Goal: Use online tool/utility: Utilize a website feature to perform a specific function

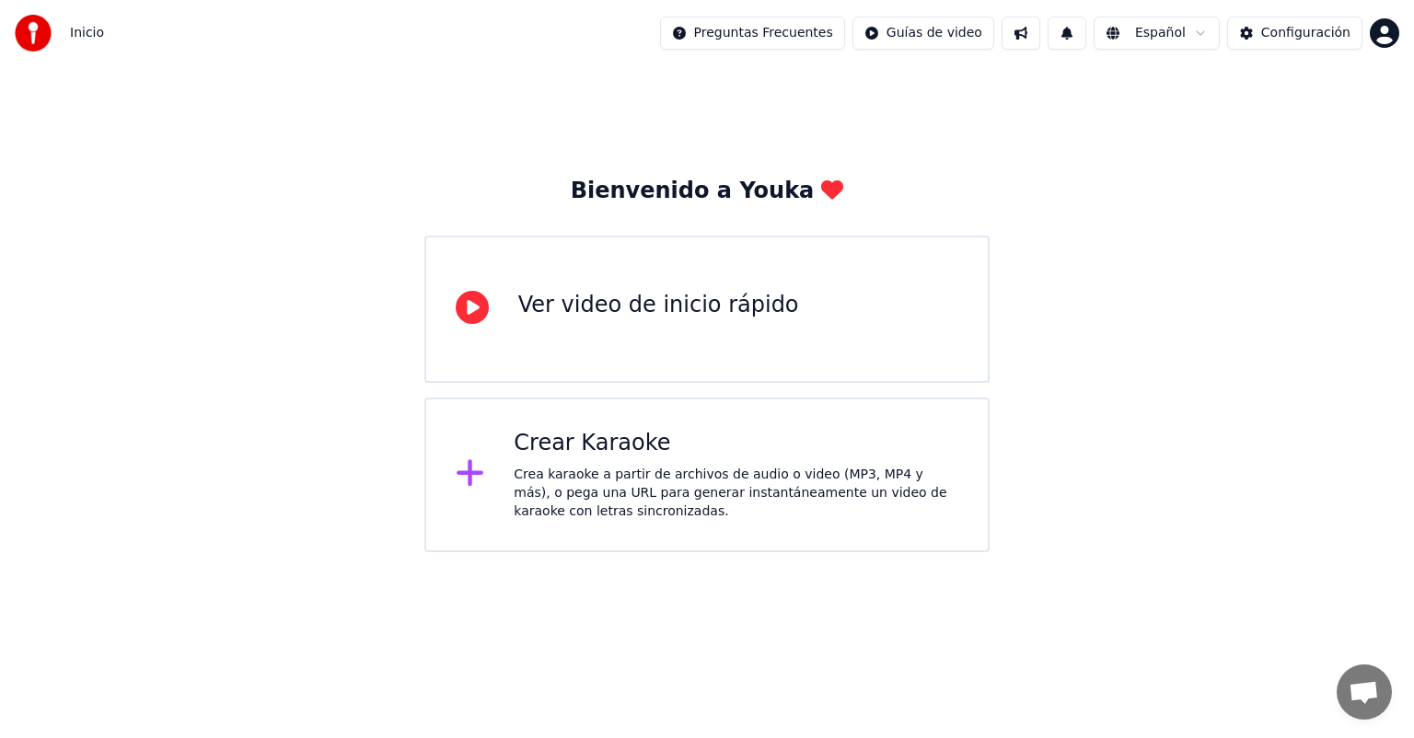
click at [591, 468] on div "Crea karaoke a partir de archivos de audio o video (MP3, MP4 y más), o pega una…" at bounding box center [736, 493] width 445 height 55
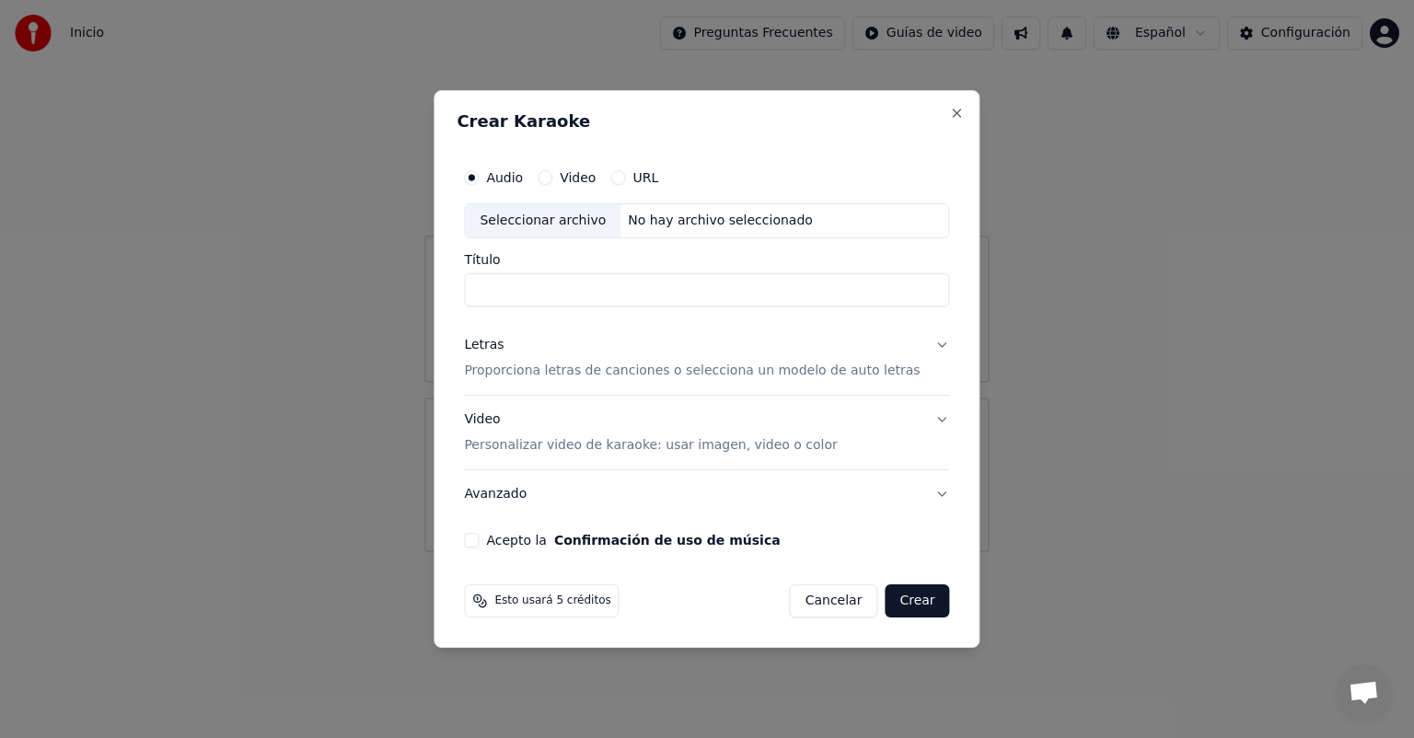
click at [595, 223] on div "Seleccionar archivo" at bounding box center [543, 220] width 156 height 33
type input "**********"
click at [872, 376] on p "Proporciona letras de canciones o selecciona un modelo de auto letras" at bounding box center [692, 371] width 456 height 18
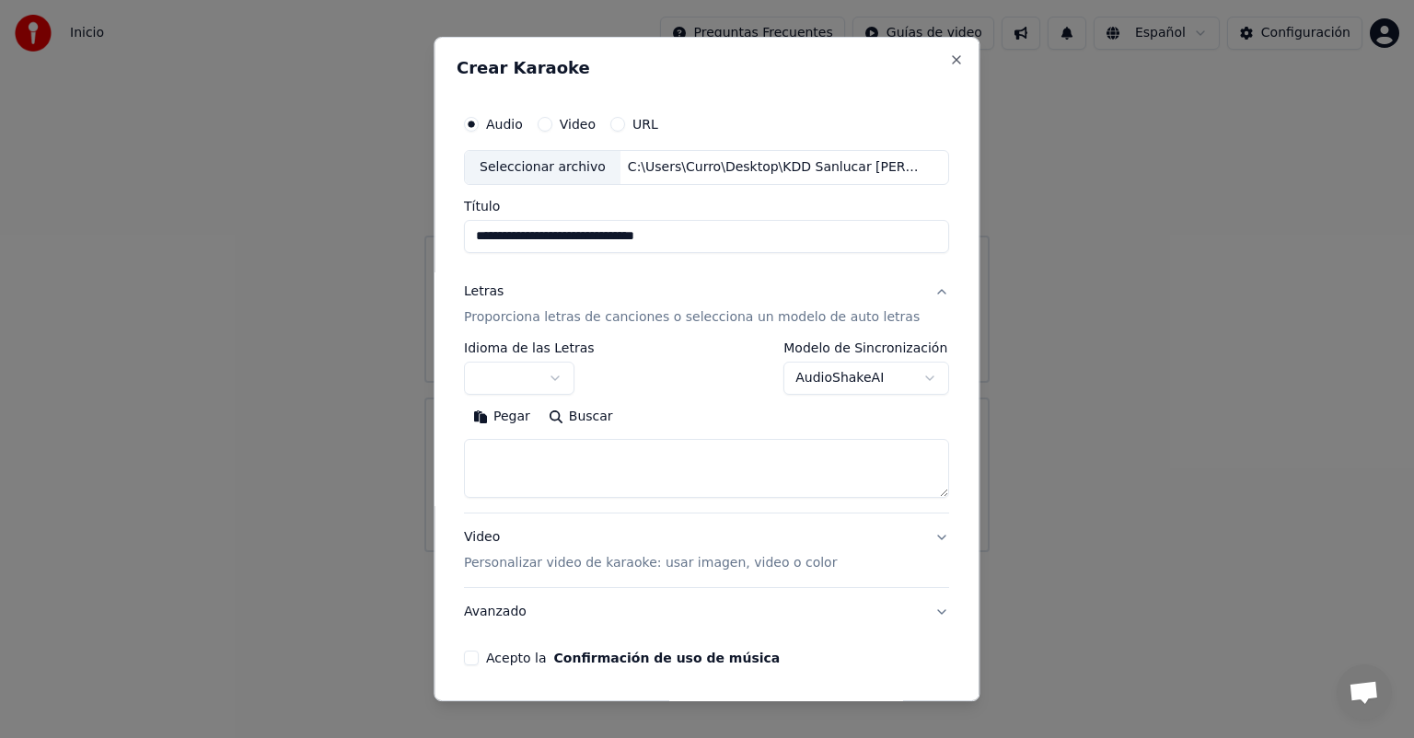
click at [563, 374] on button "button" at bounding box center [519, 378] width 110 height 33
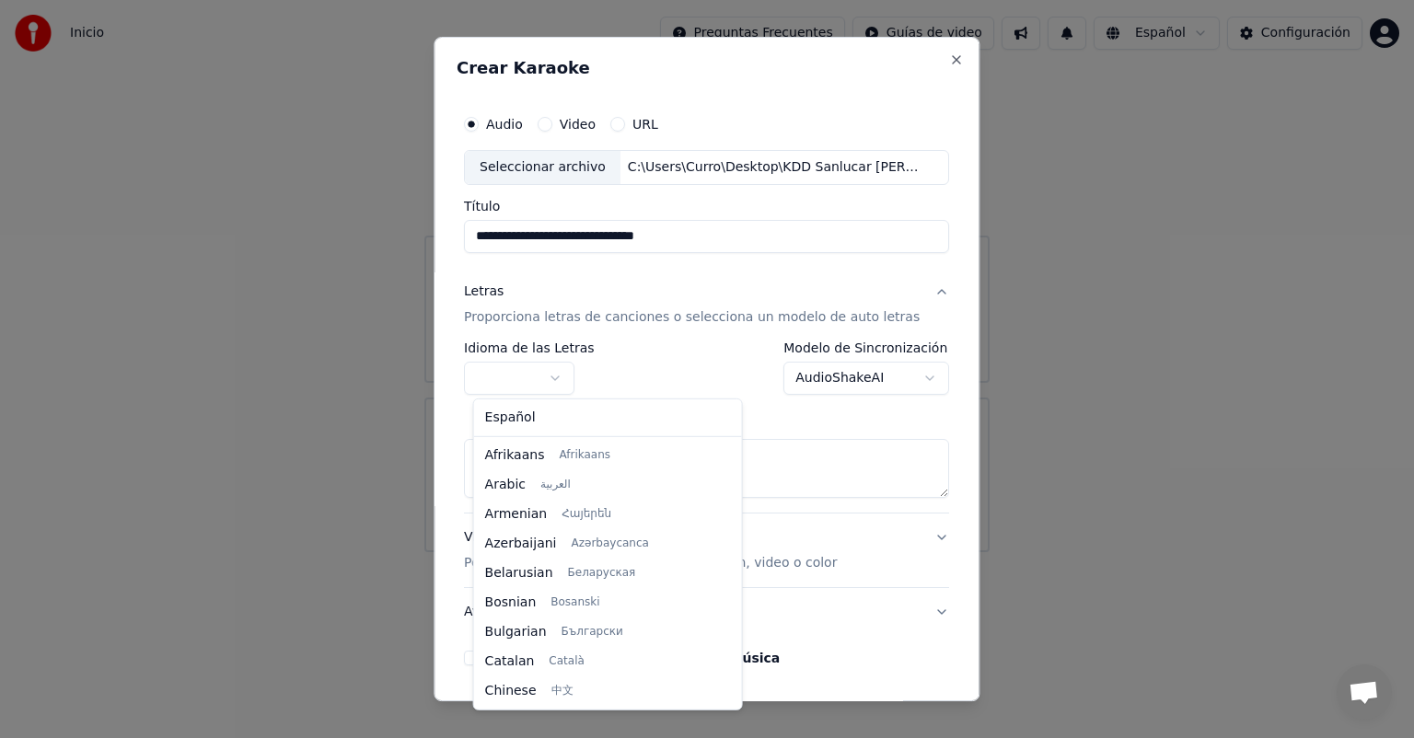
select select "**"
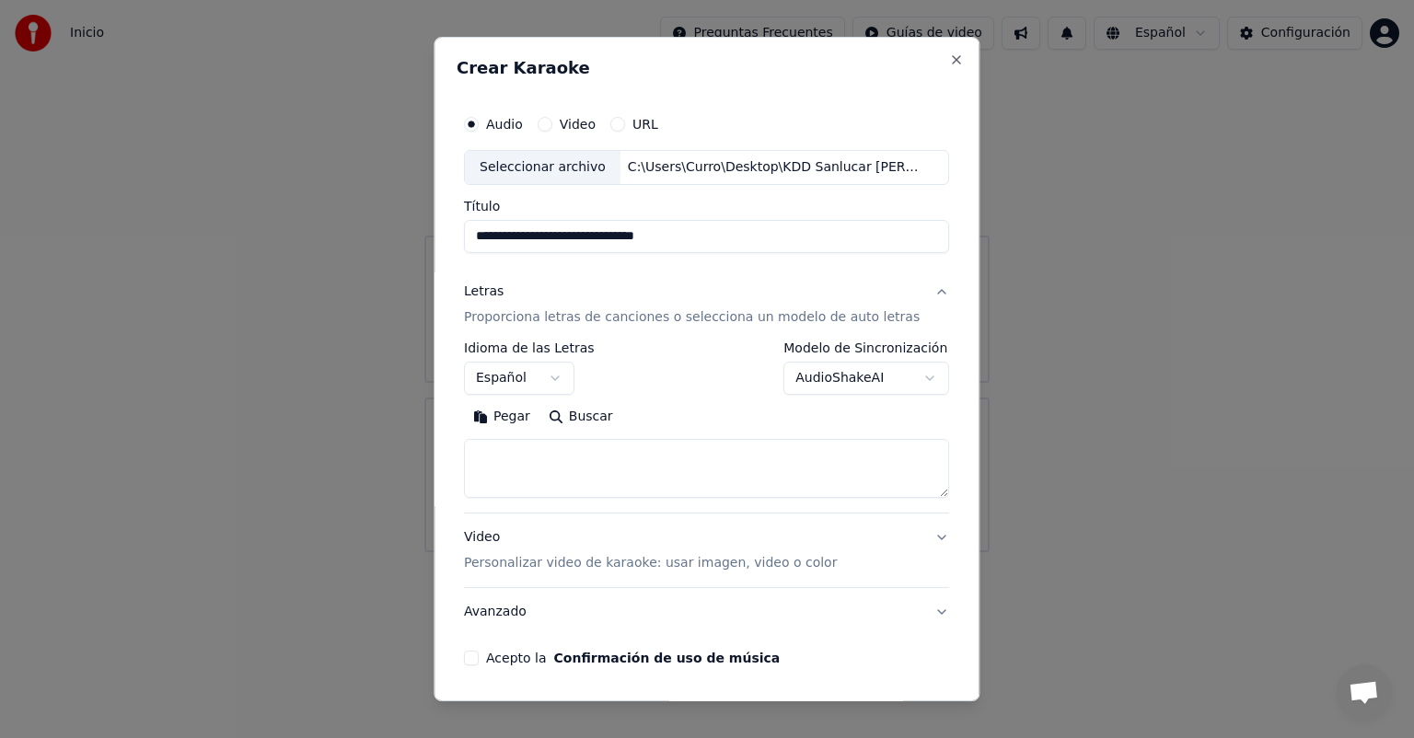
click at [690, 475] on textarea at bounding box center [706, 468] width 485 height 59
paste textarea "**********"
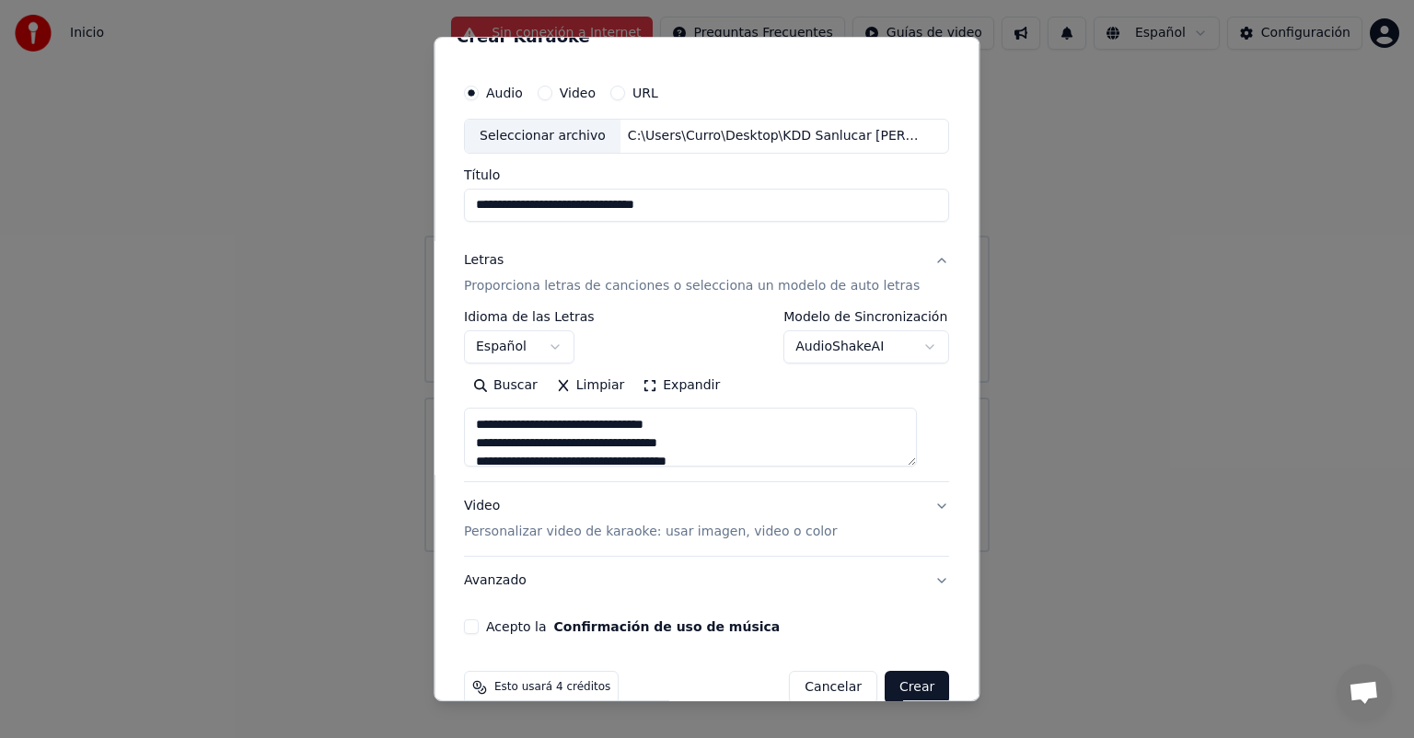
scroll to position [63, 0]
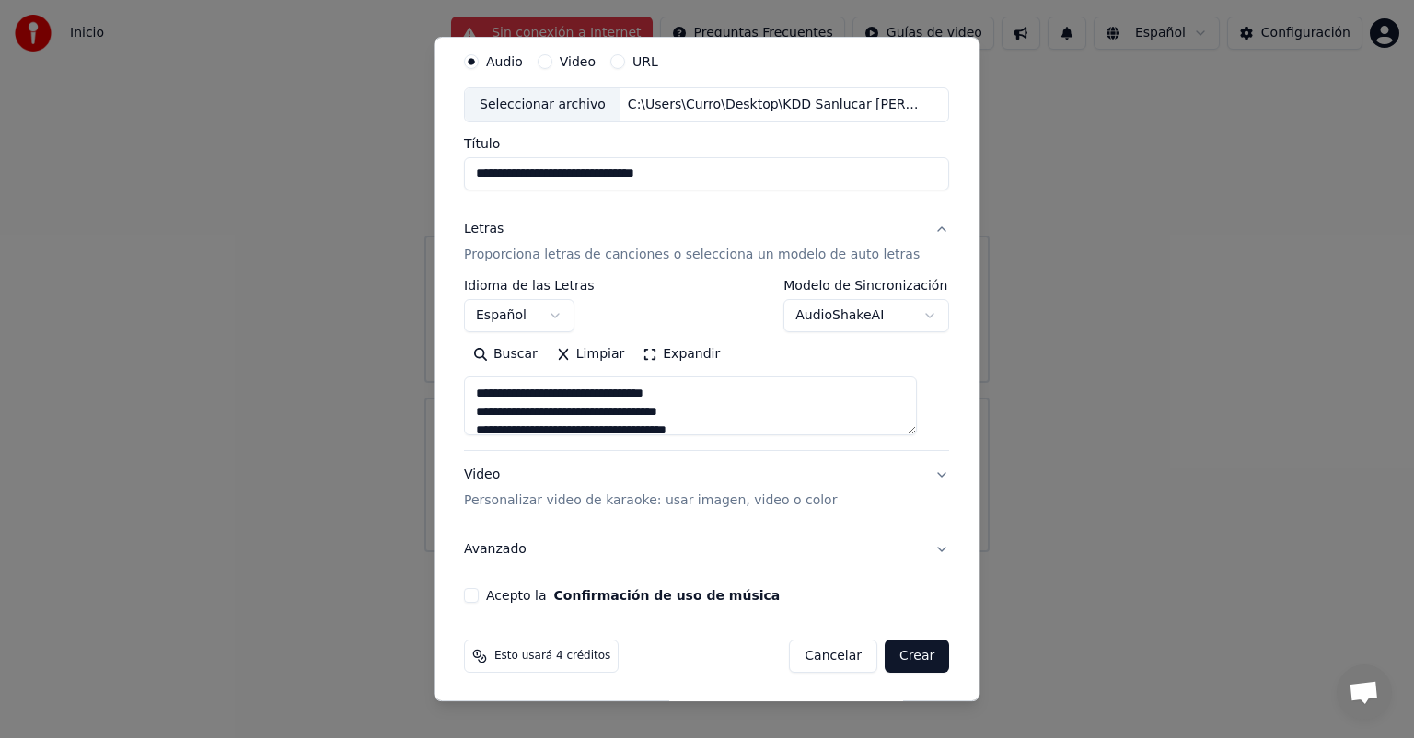
type textarea "**********"
click at [772, 500] on p "Personalizar video de karaoke: usar imagen, video o color" at bounding box center [650, 501] width 373 height 18
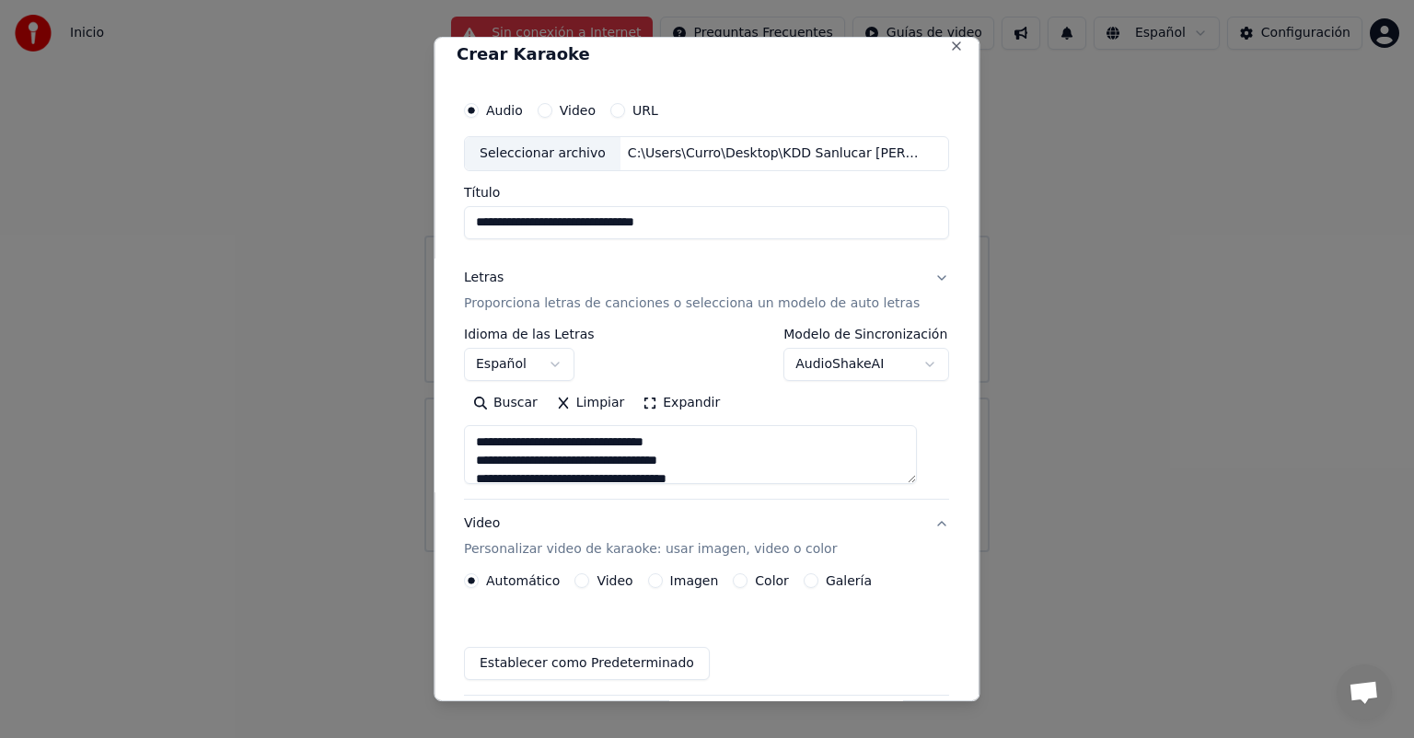
scroll to position [14, 0]
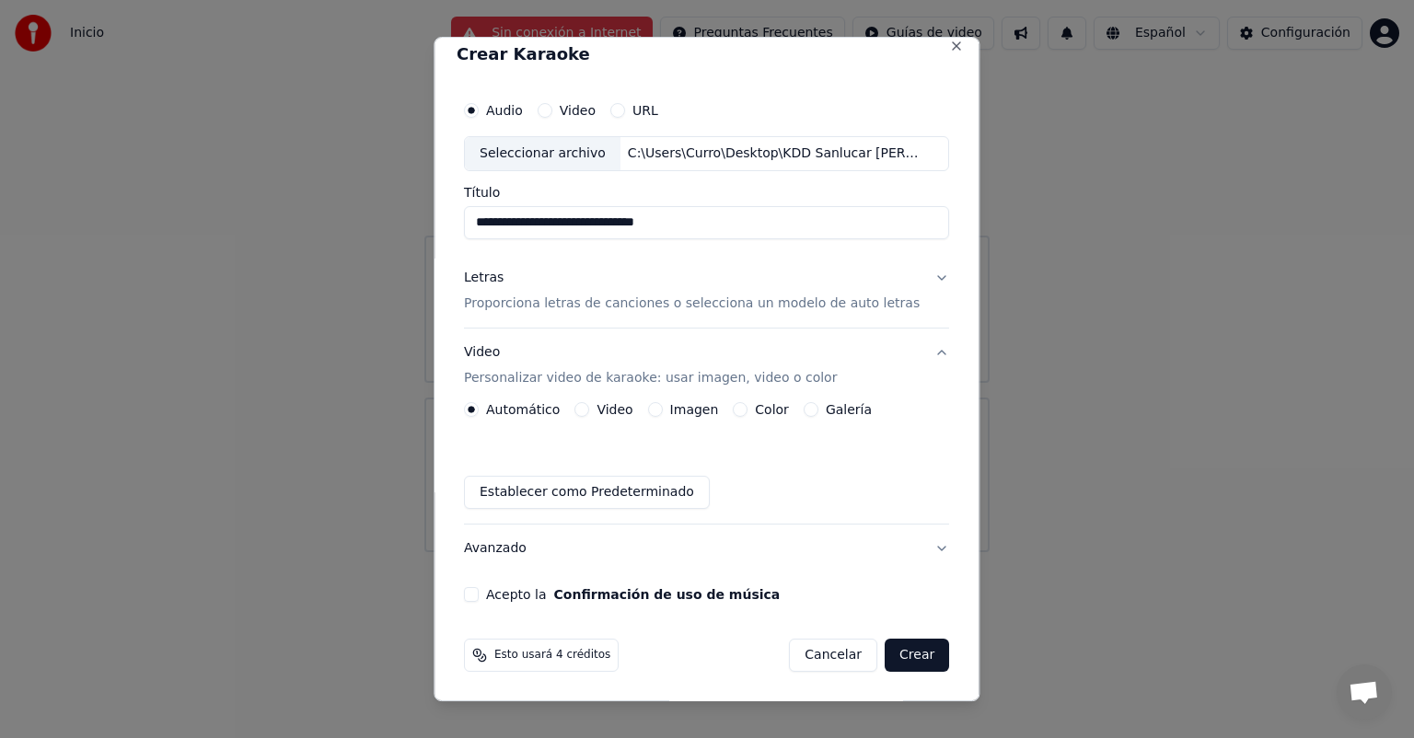
click at [659, 409] on button "Imagen" at bounding box center [655, 409] width 15 height 15
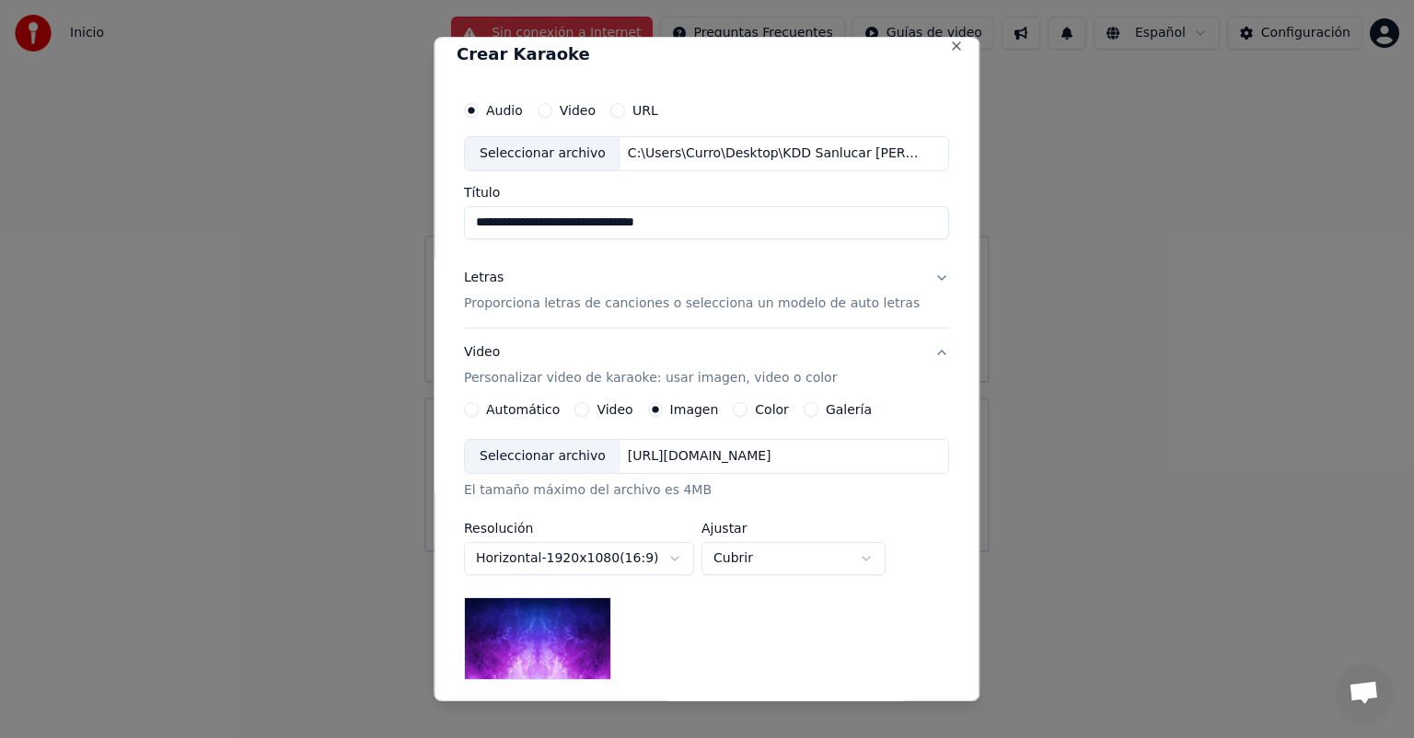
click at [562, 463] on div "Seleccionar archivo" at bounding box center [543, 456] width 156 height 33
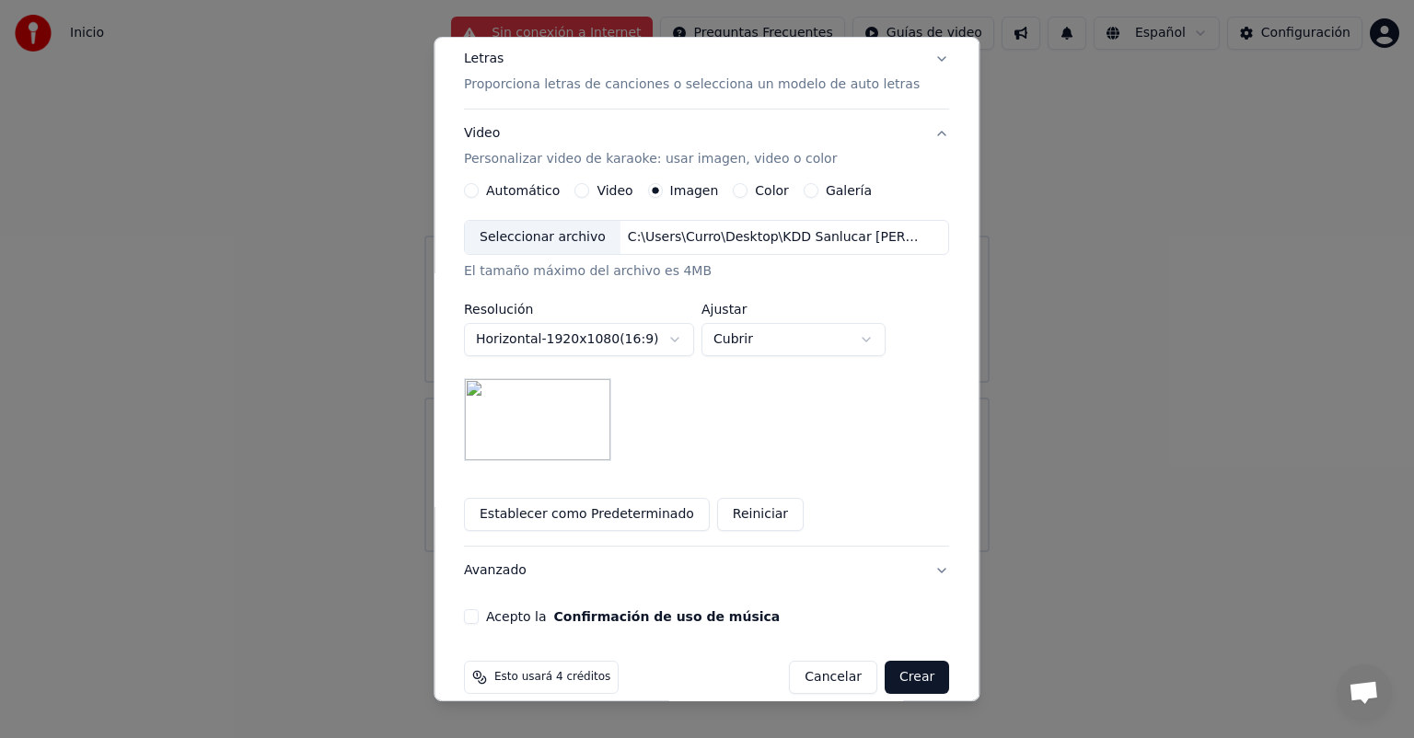
scroll to position [254, 0]
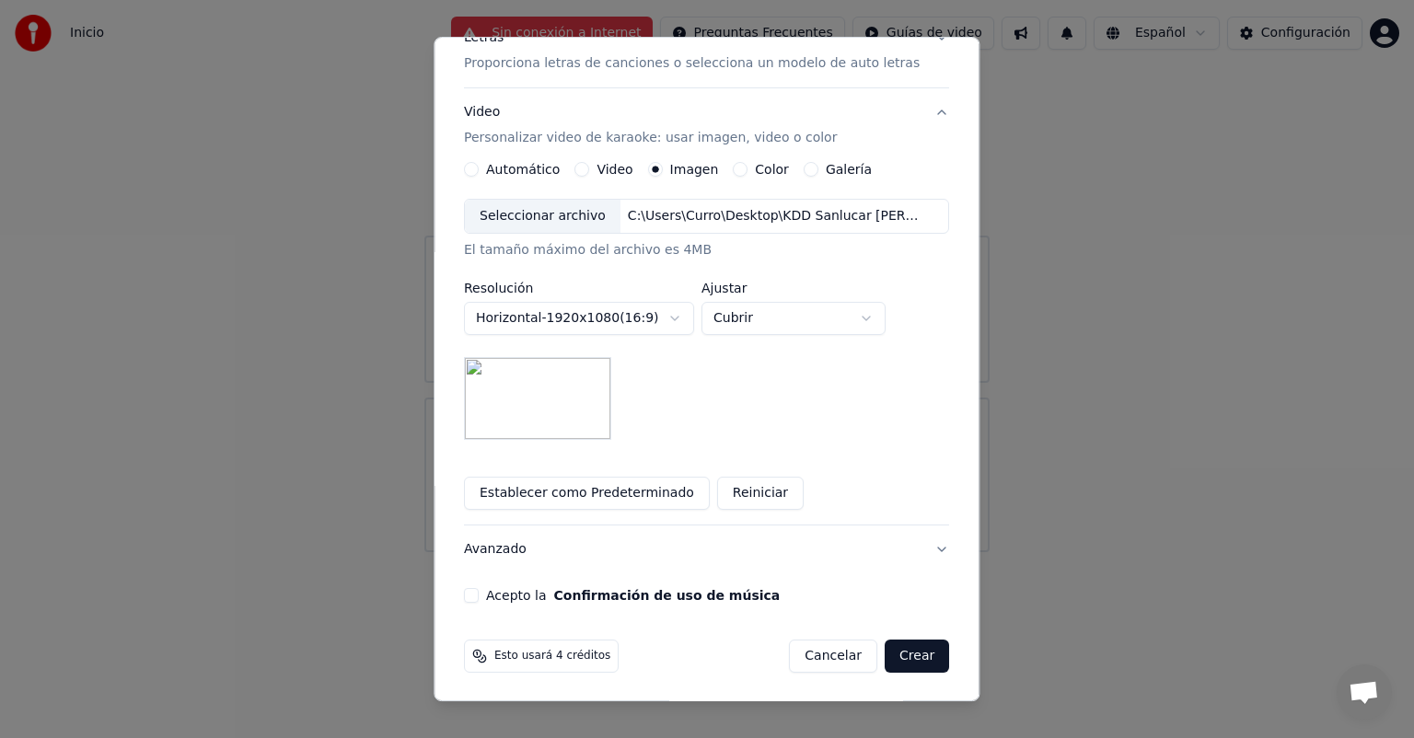
click at [479, 592] on button "Acepto la Confirmación de uso de música" at bounding box center [471, 595] width 15 height 15
click at [906, 658] on button "Crear" at bounding box center [917, 656] width 64 height 33
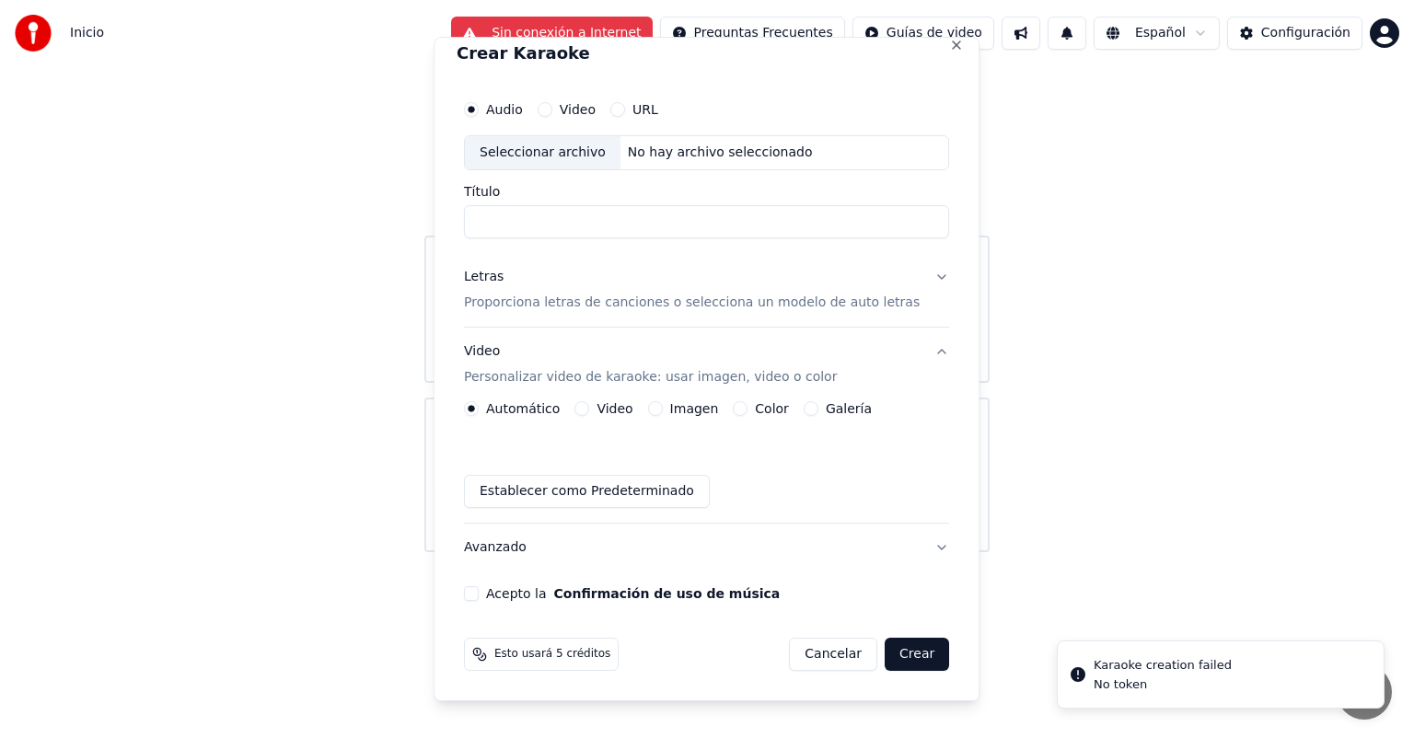
scroll to position [0, 0]
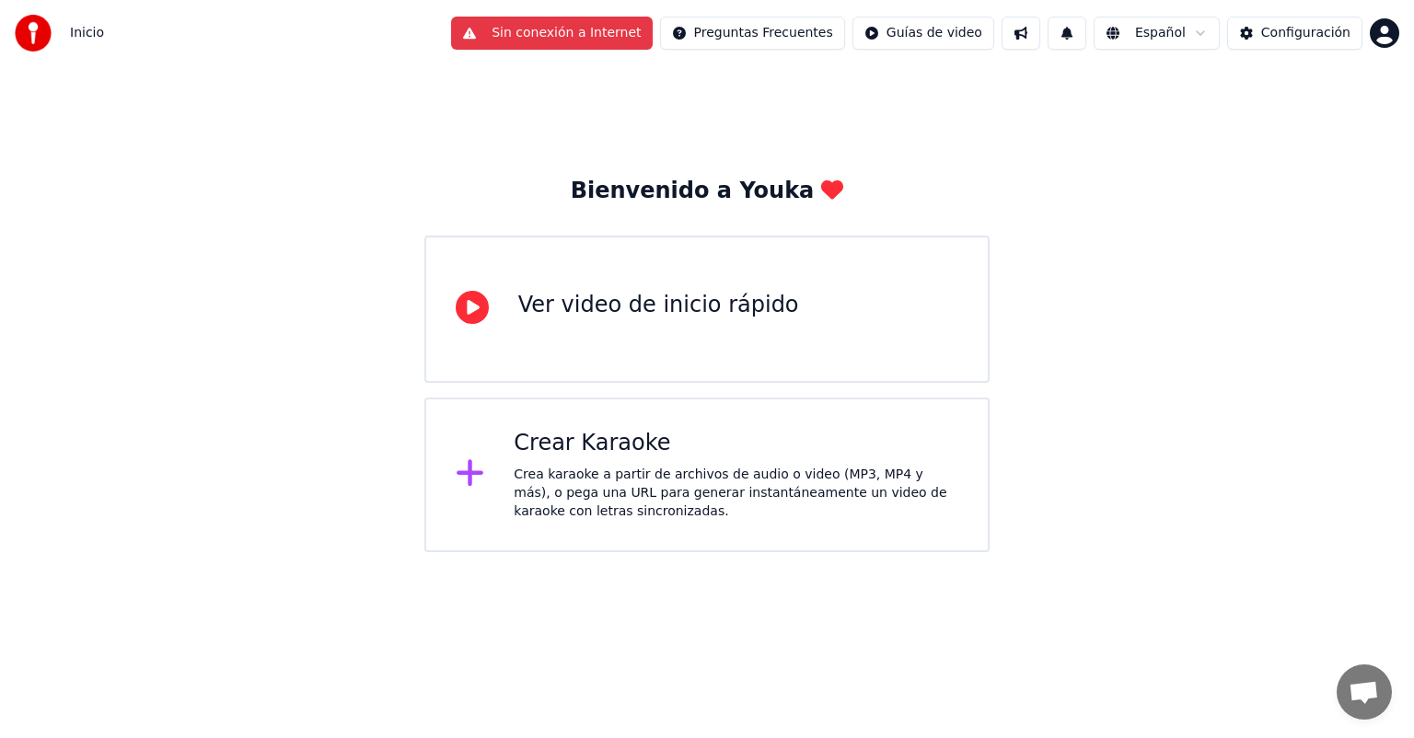
click at [623, 457] on div "Crear Karaoke Crea karaoke a partir de archivos de audio o video (MP3, MP4 y má…" at bounding box center [736, 475] width 445 height 92
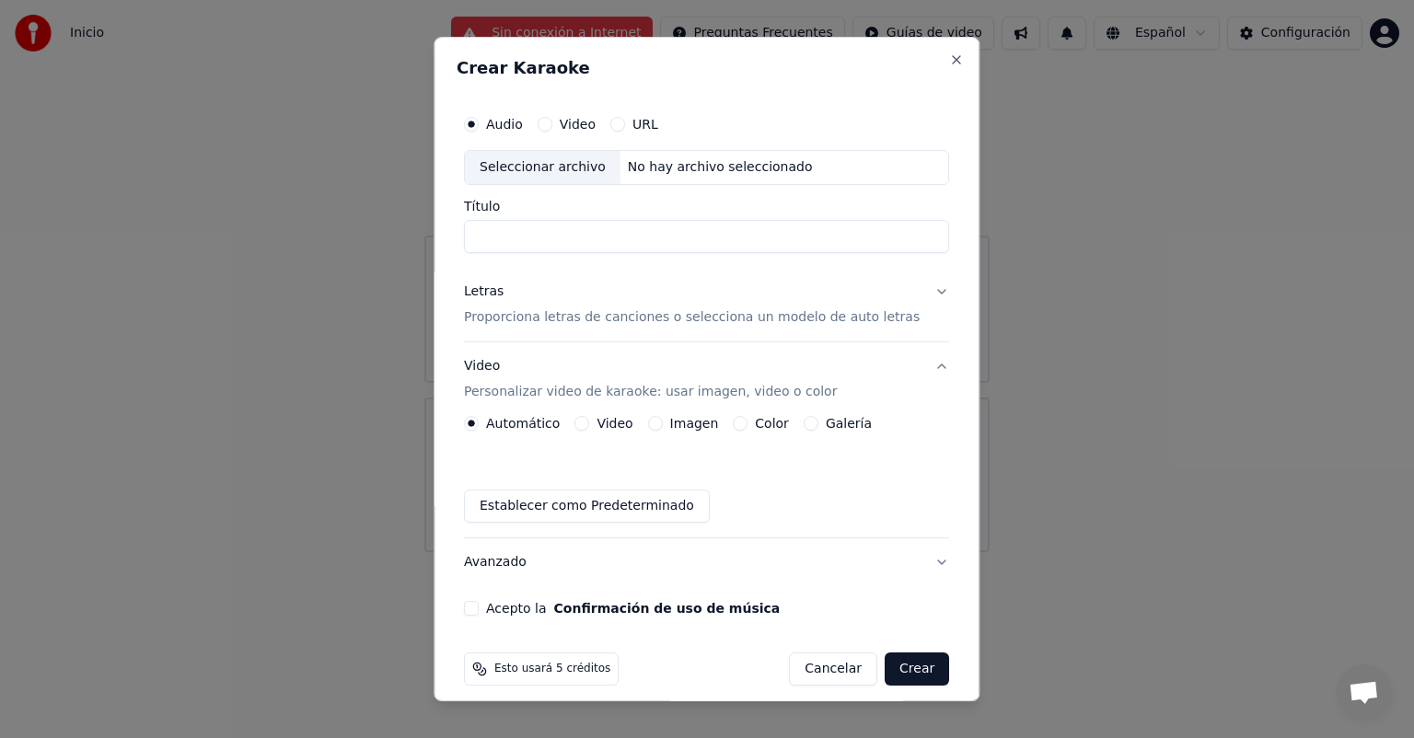
click at [561, 171] on div "Seleccionar archivo" at bounding box center [543, 167] width 156 height 33
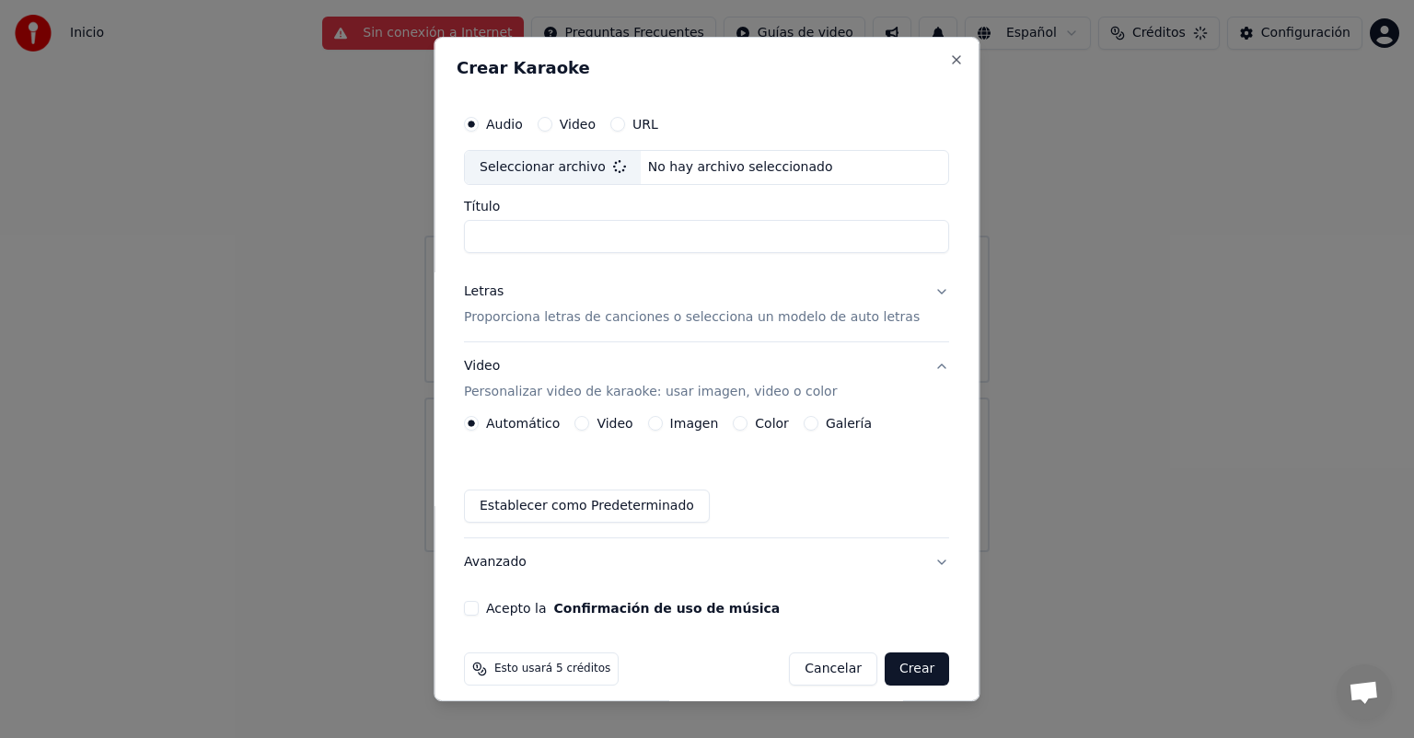
type input "**********"
click at [871, 328] on button "Letras Proporciona letras de canciones o selecciona un modelo de auto letras" at bounding box center [706, 305] width 485 height 74
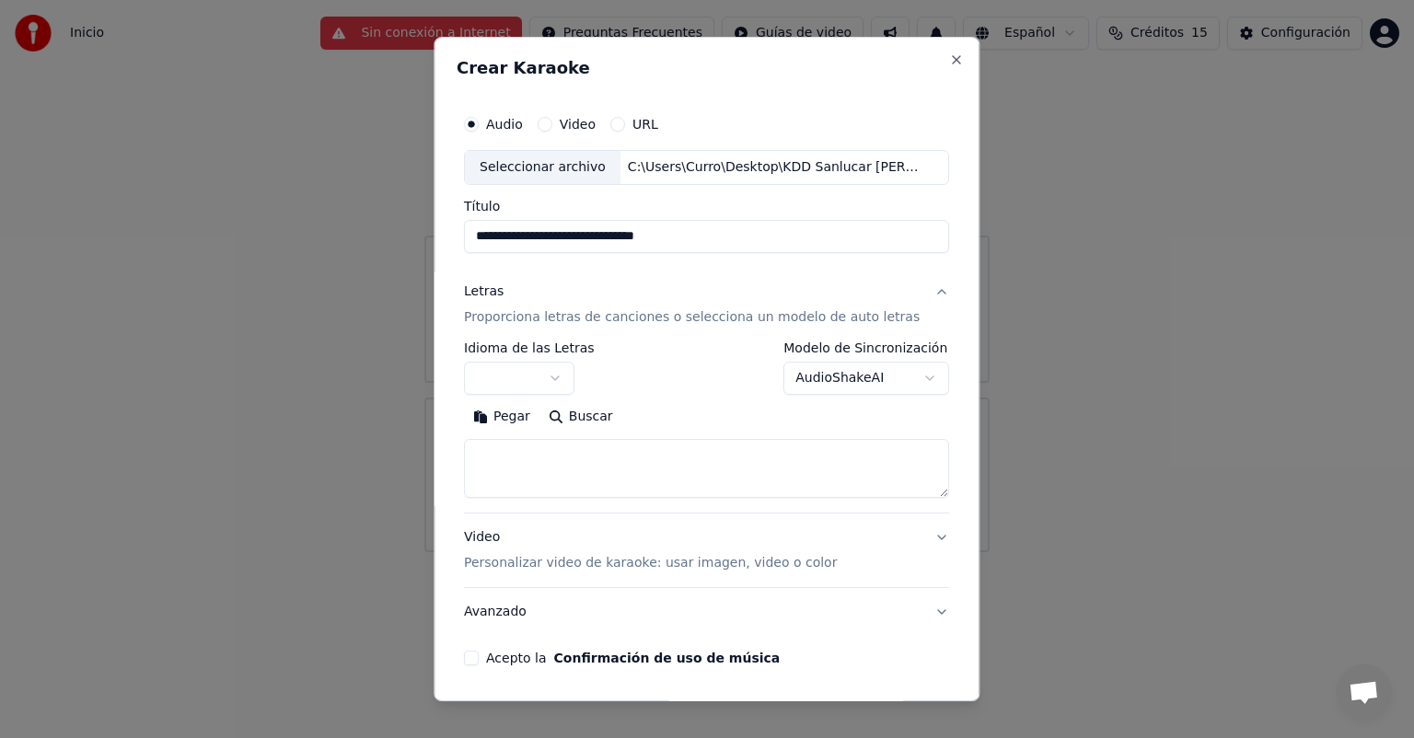
click at [565, 379] on button "button" at bounding box center [519, 378] width 110 height 33
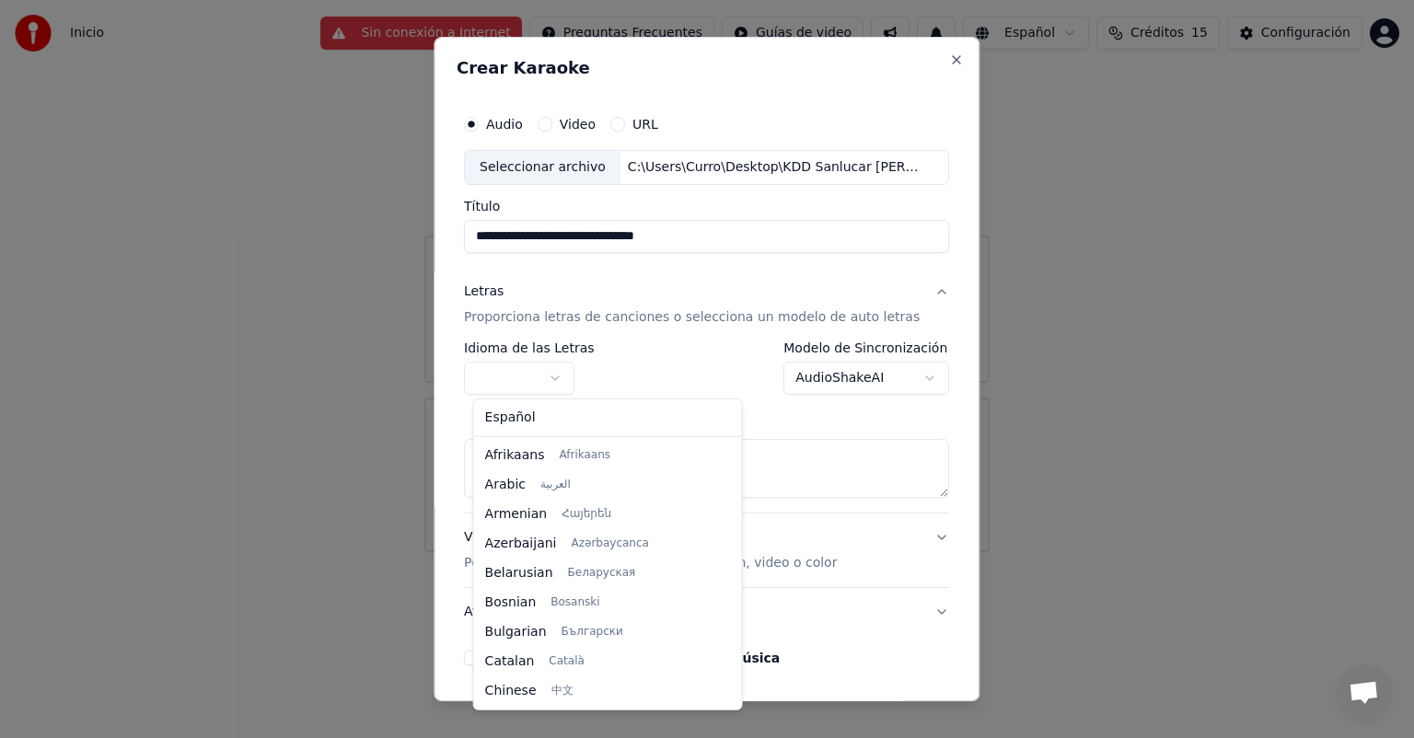
select select "**"
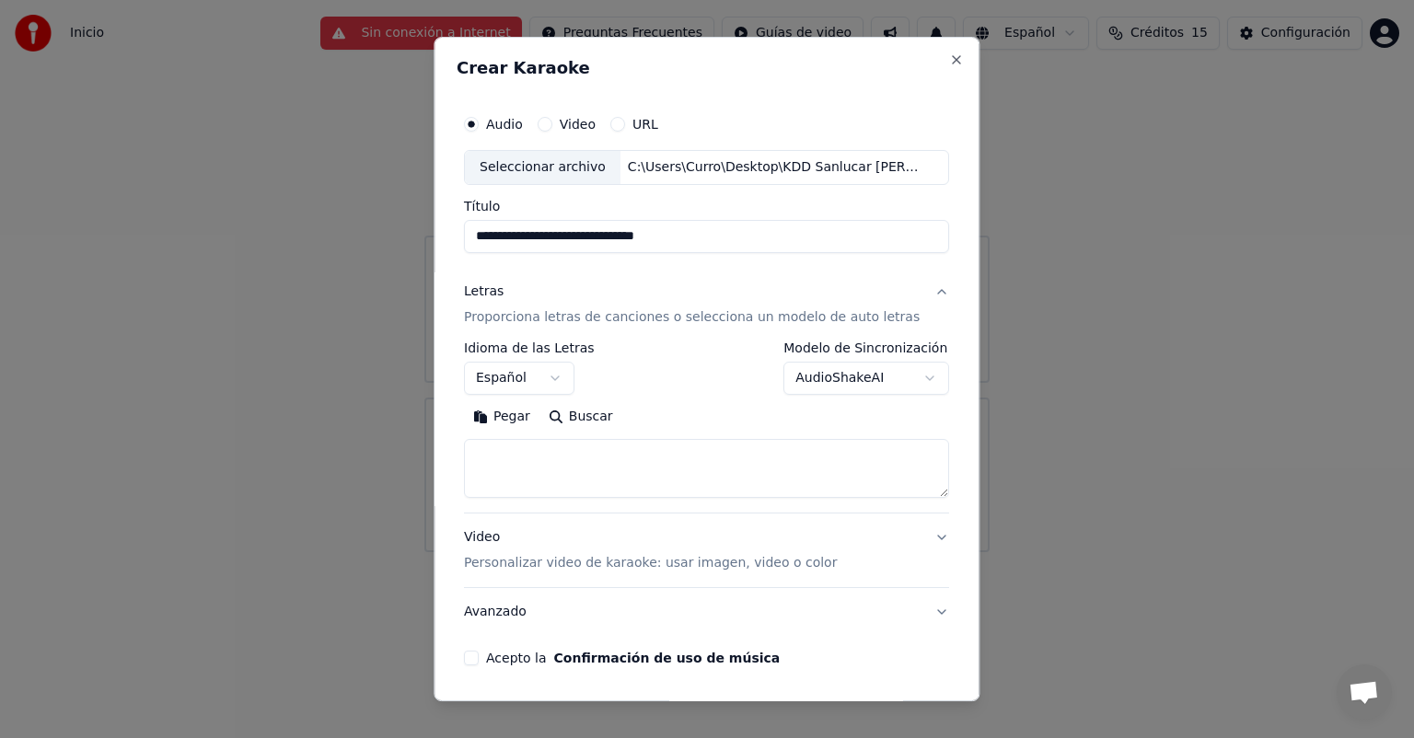
click at [561, 463] on textarea at bounding box center [706, 468] width 485 height 59
paste textarea "**********"
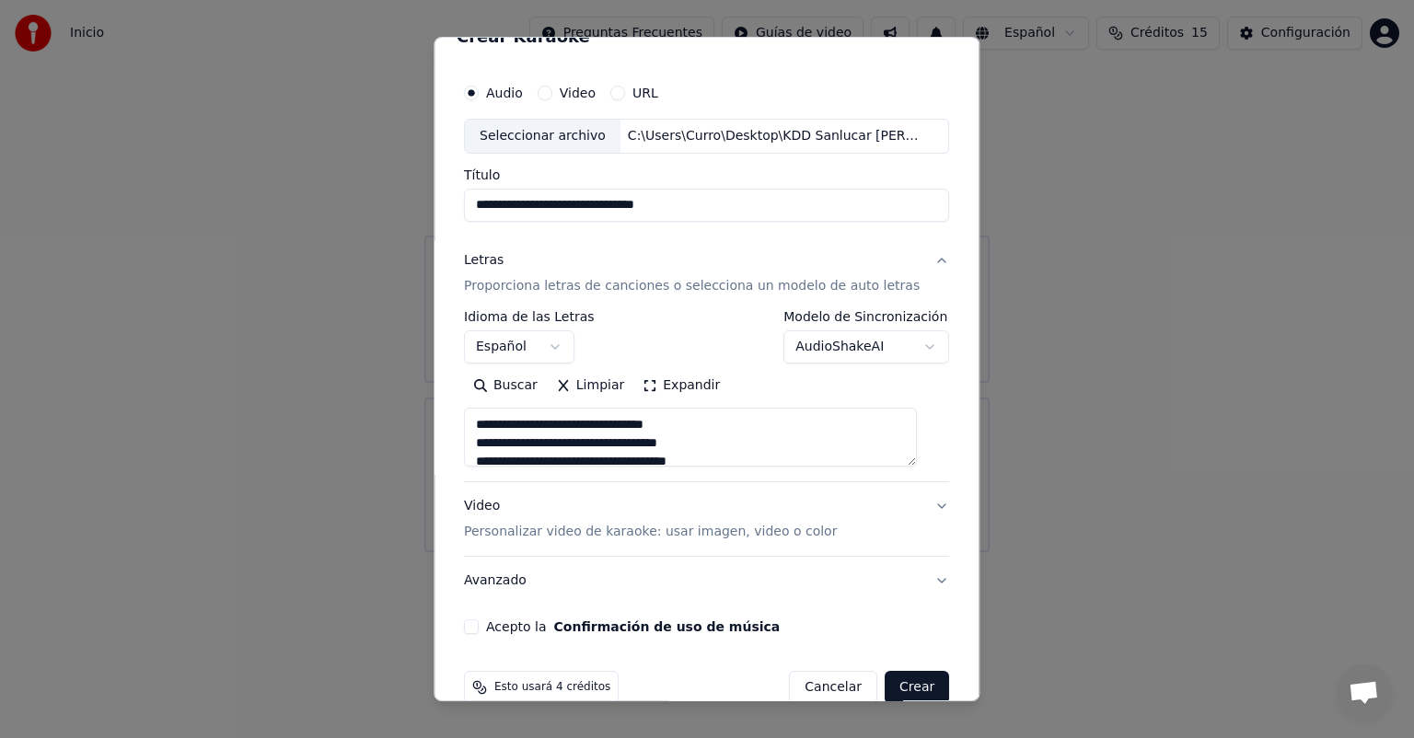
scroll to position [63, 0]
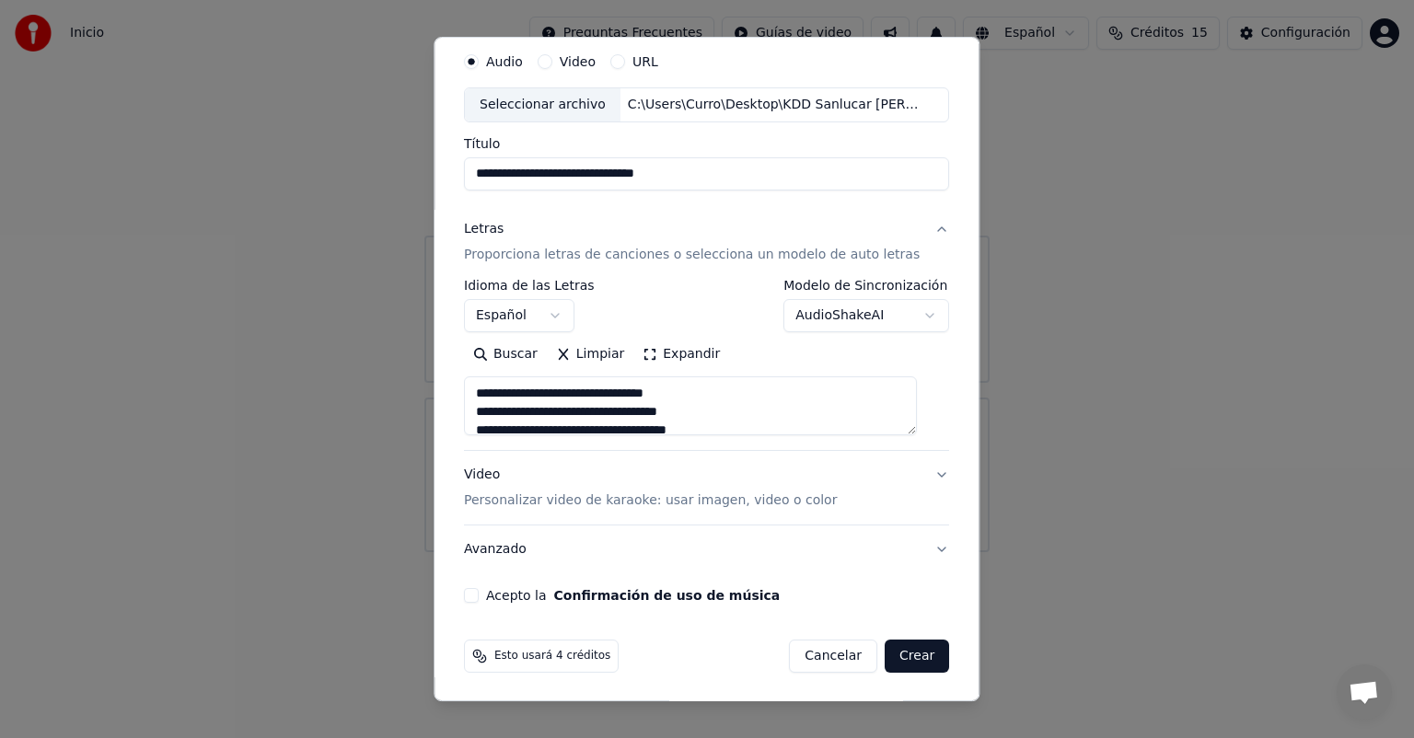
type textarea "**********"
click at [685, 502] on p "Personalizar video de karaoke: usar imagen, video o color" at bounding box center [650, 501] width 373 height 18
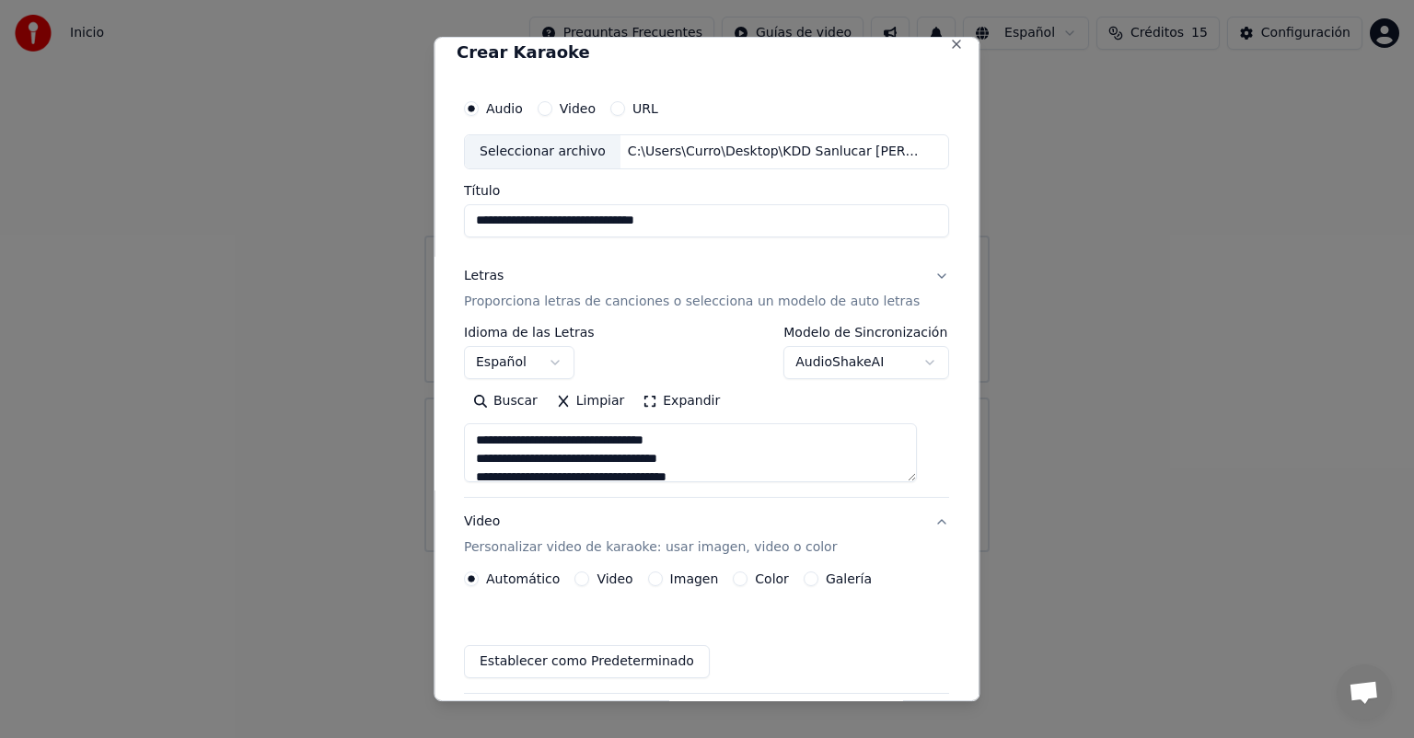
scroll to position [14, 0]
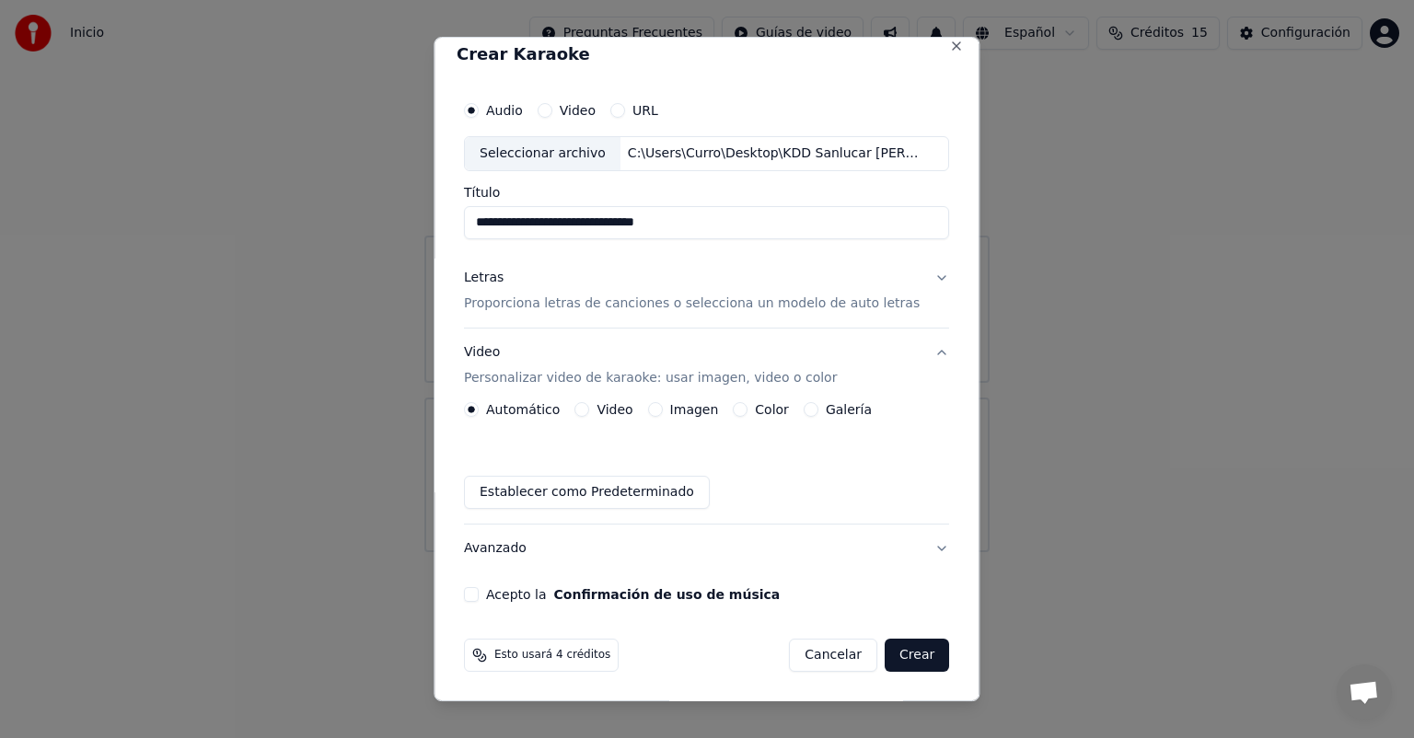
click at [662, 410] on button "Imagen" at bounding box center [655, 409] width 15 height 15
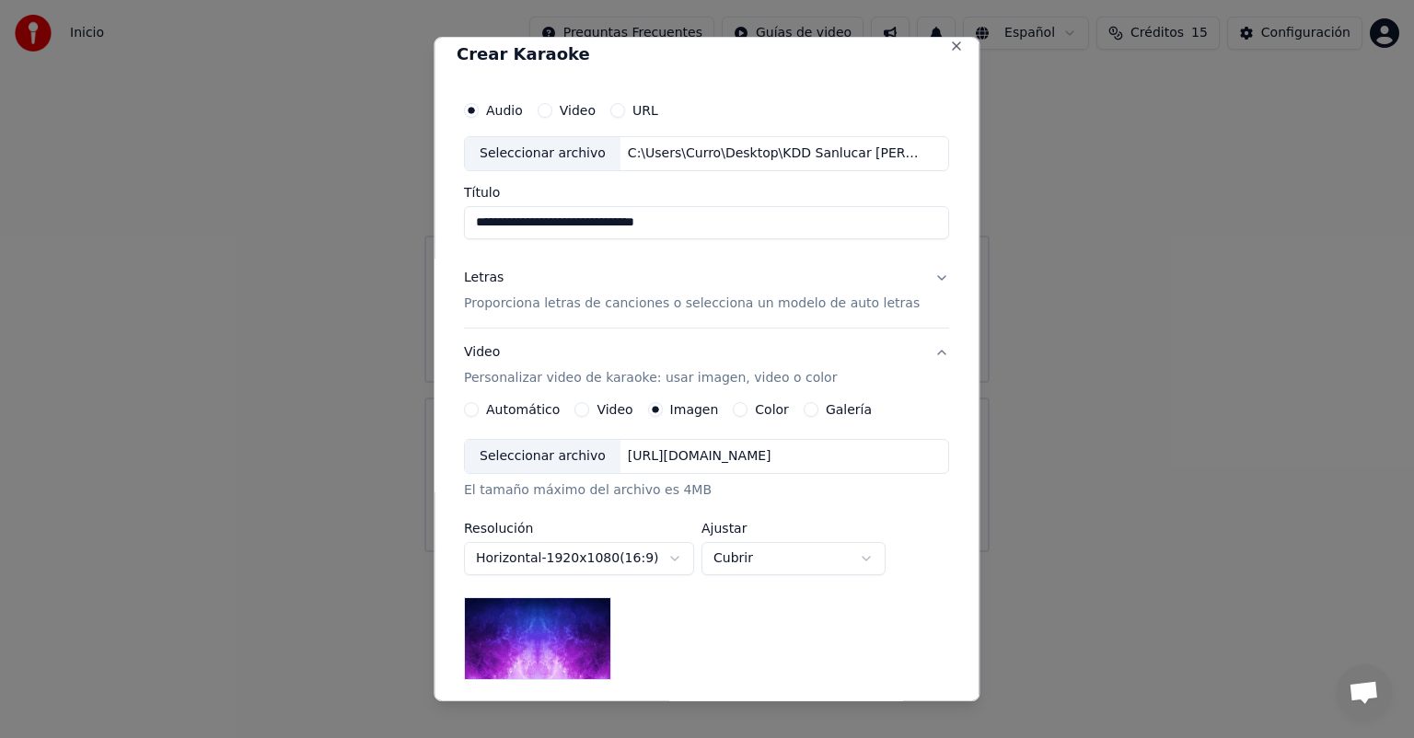
click at [578, 457] on div "Seleccionar archivo" at bounding box center [543, 456] width 156 height 33
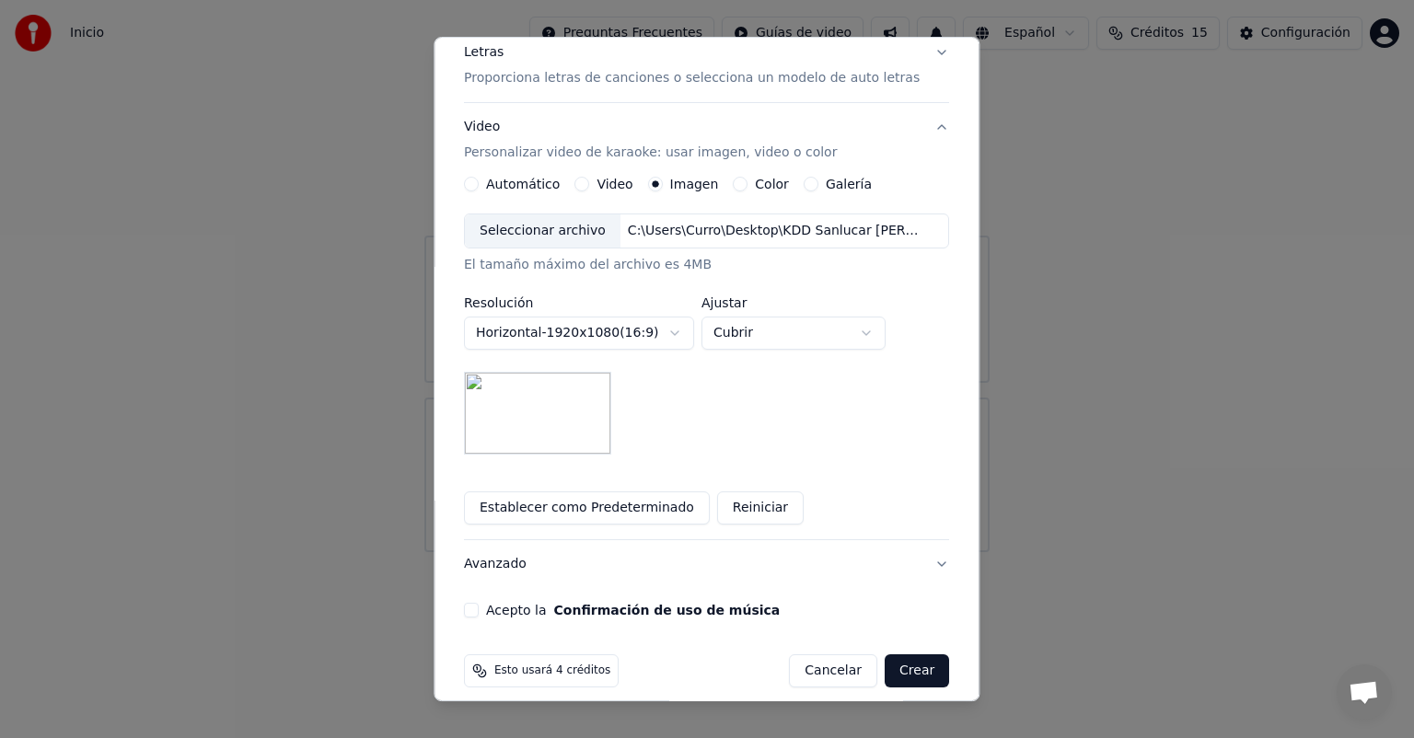
scroll to position [254, 0]
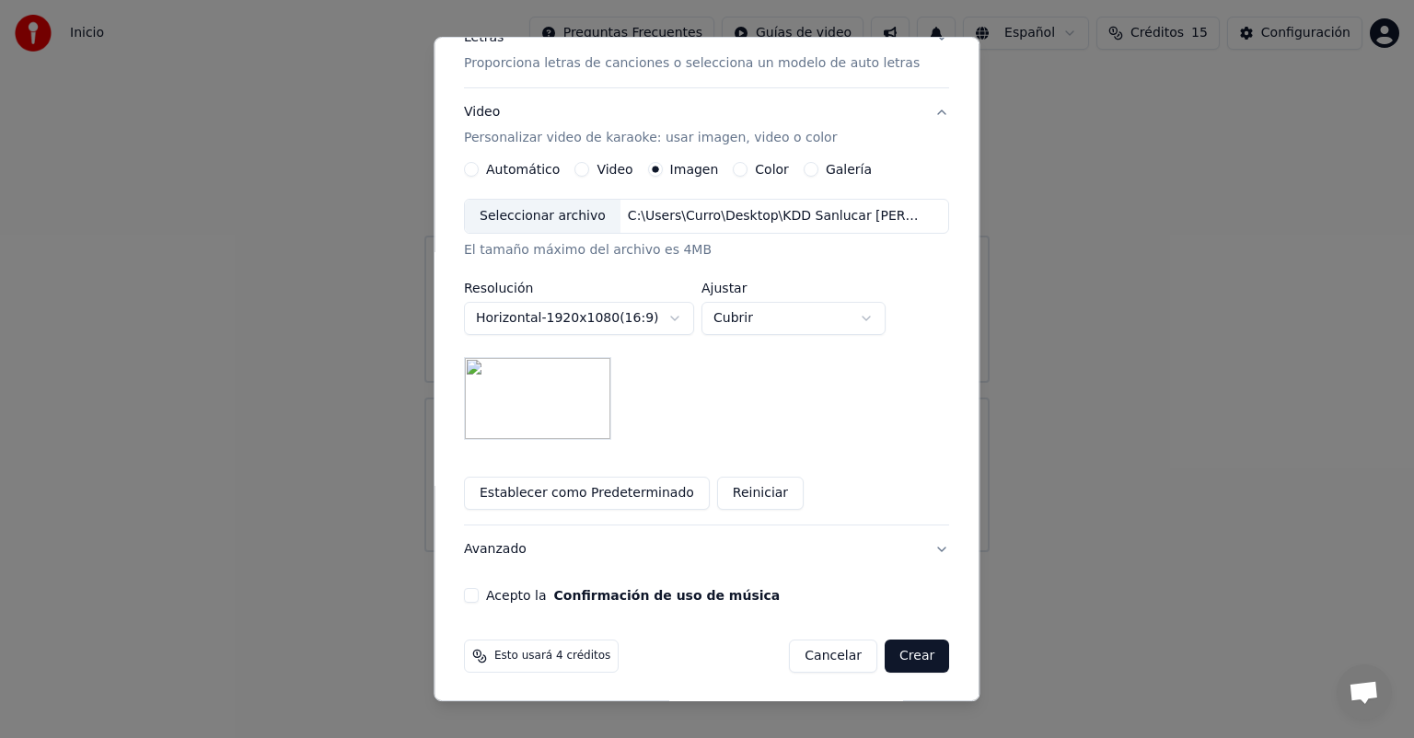
click at [479, 595] on button "Acepto la Confirmación de uso de música" at bounding box center [471, 595] width 15 height 15
click at [918, 542] on button "Avanzado" at bounding box center [706, 550] width 485 height 48
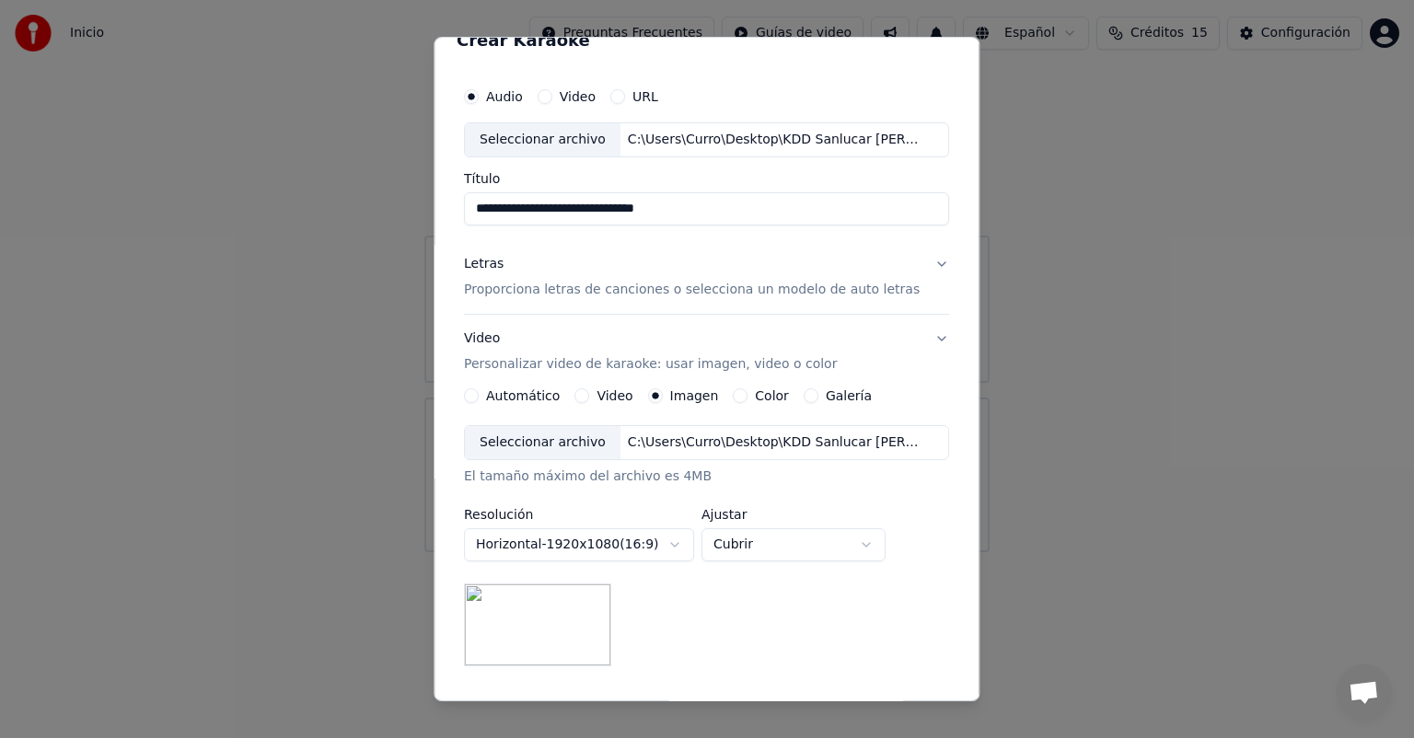
scroll to position [0, 0]
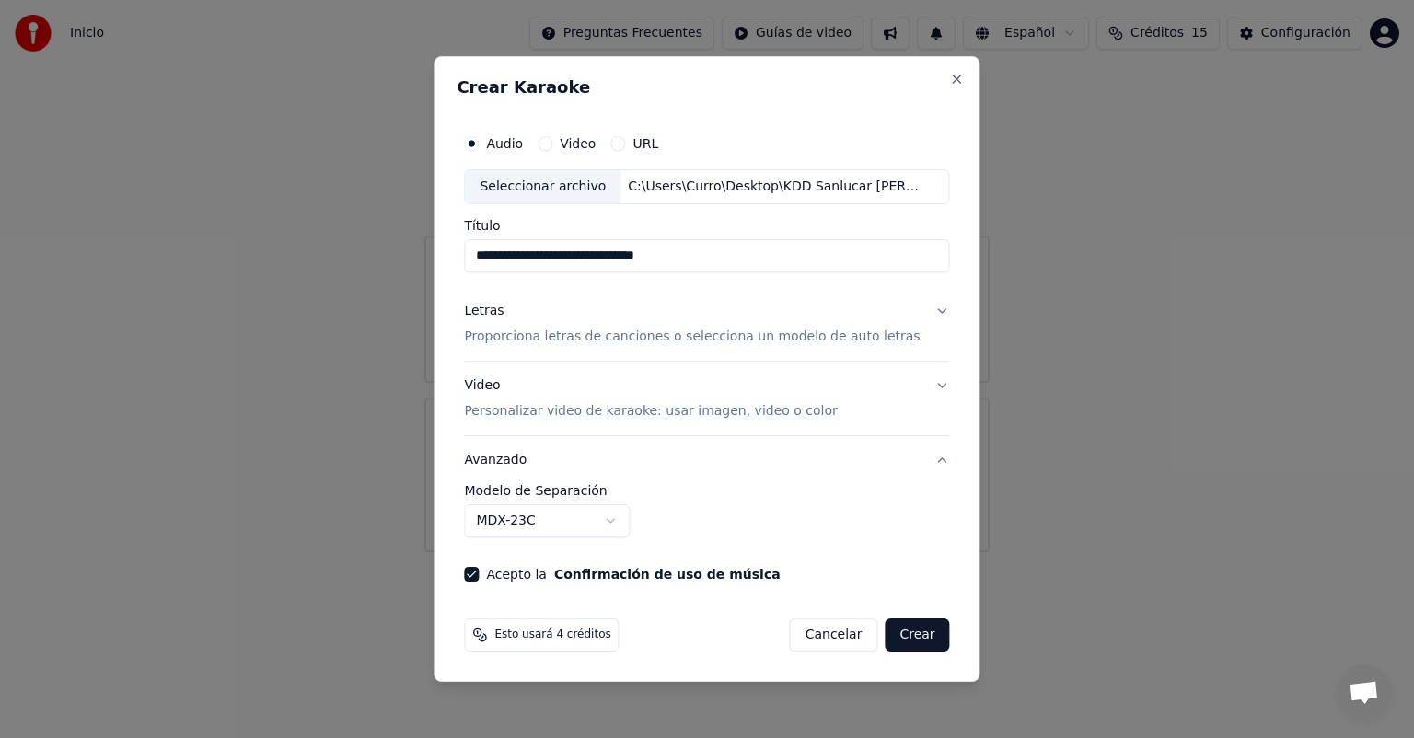
click at [884, 342] on p "Proporciona letras de canciones o selecciona un modelo de auto letras" at bounding box center [692, 337] width 456 height 18
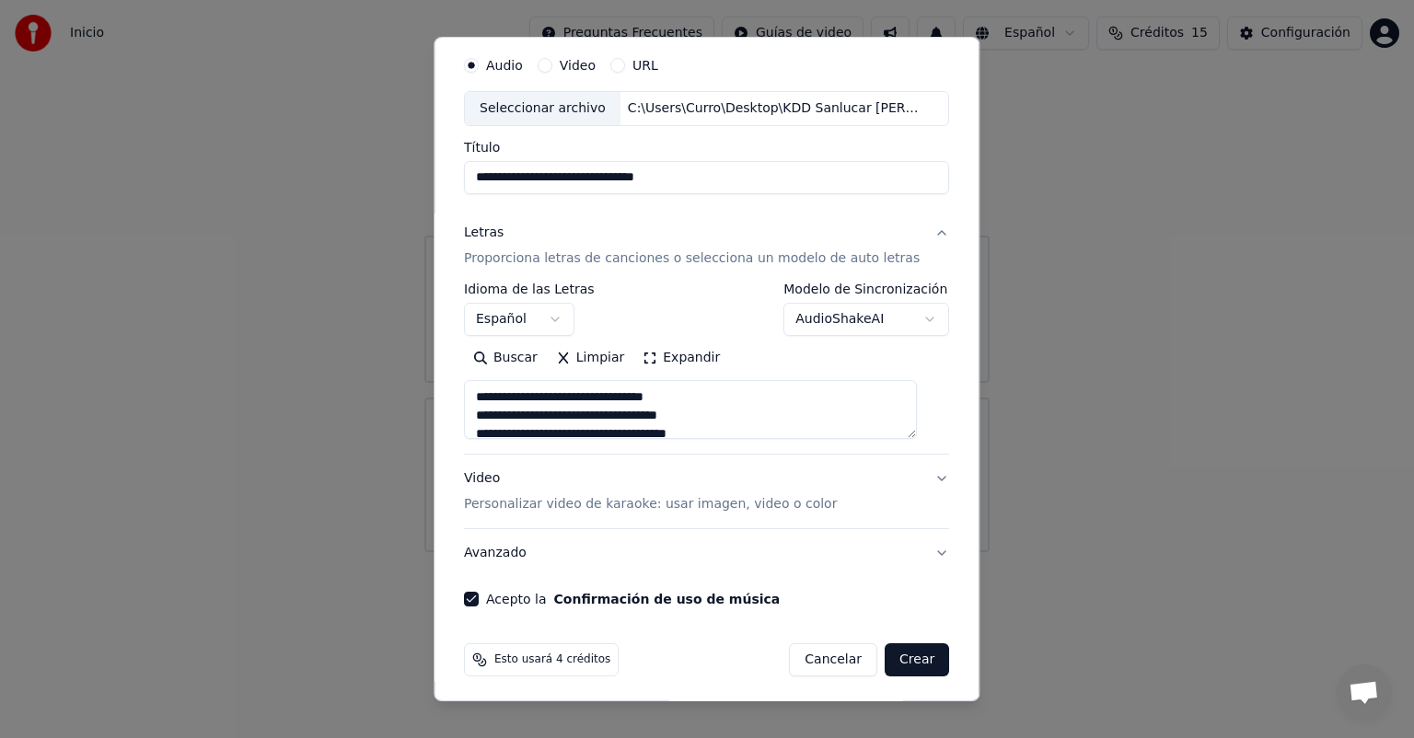
scroll to position [63, 0]
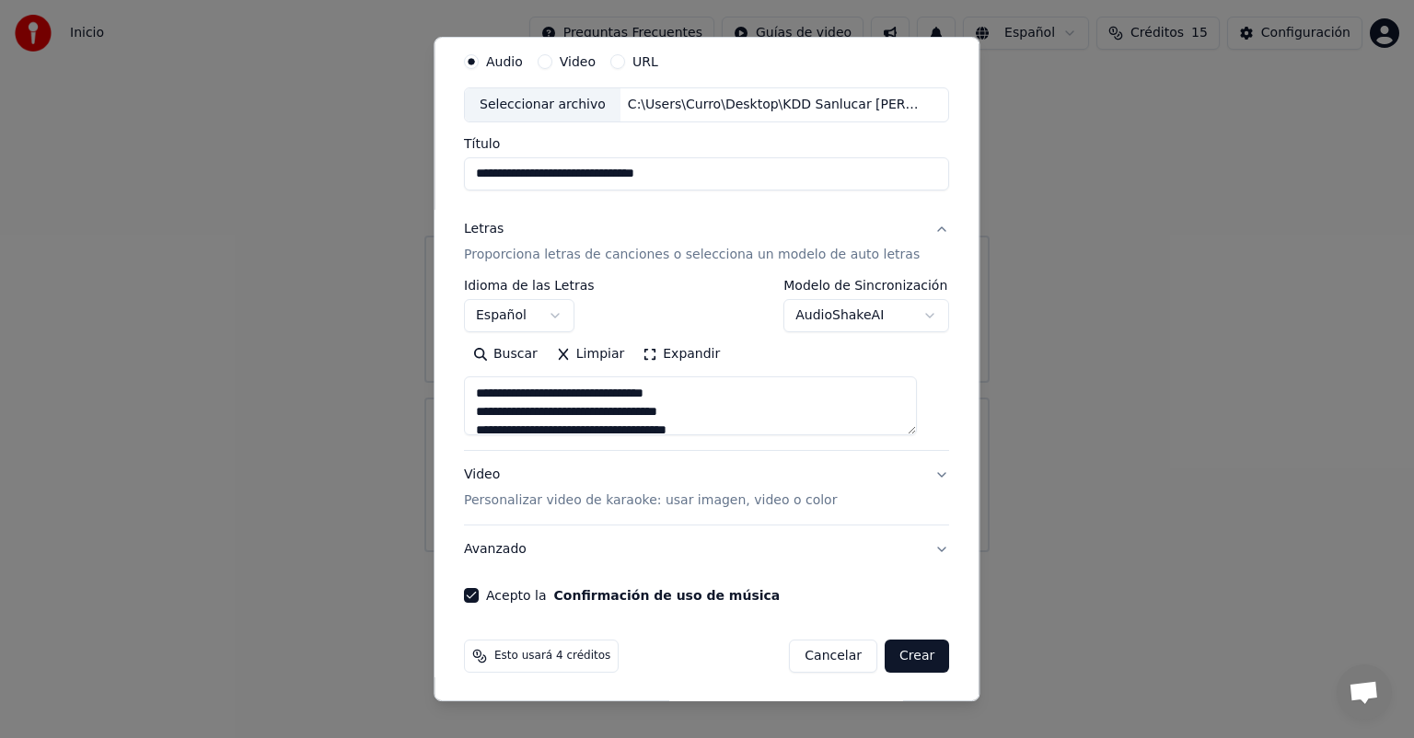
click at [774, 505] on p "Personalizar video de karaoke: usar imagen, video o color" at bounding box center [650, 501] width 373 height 18
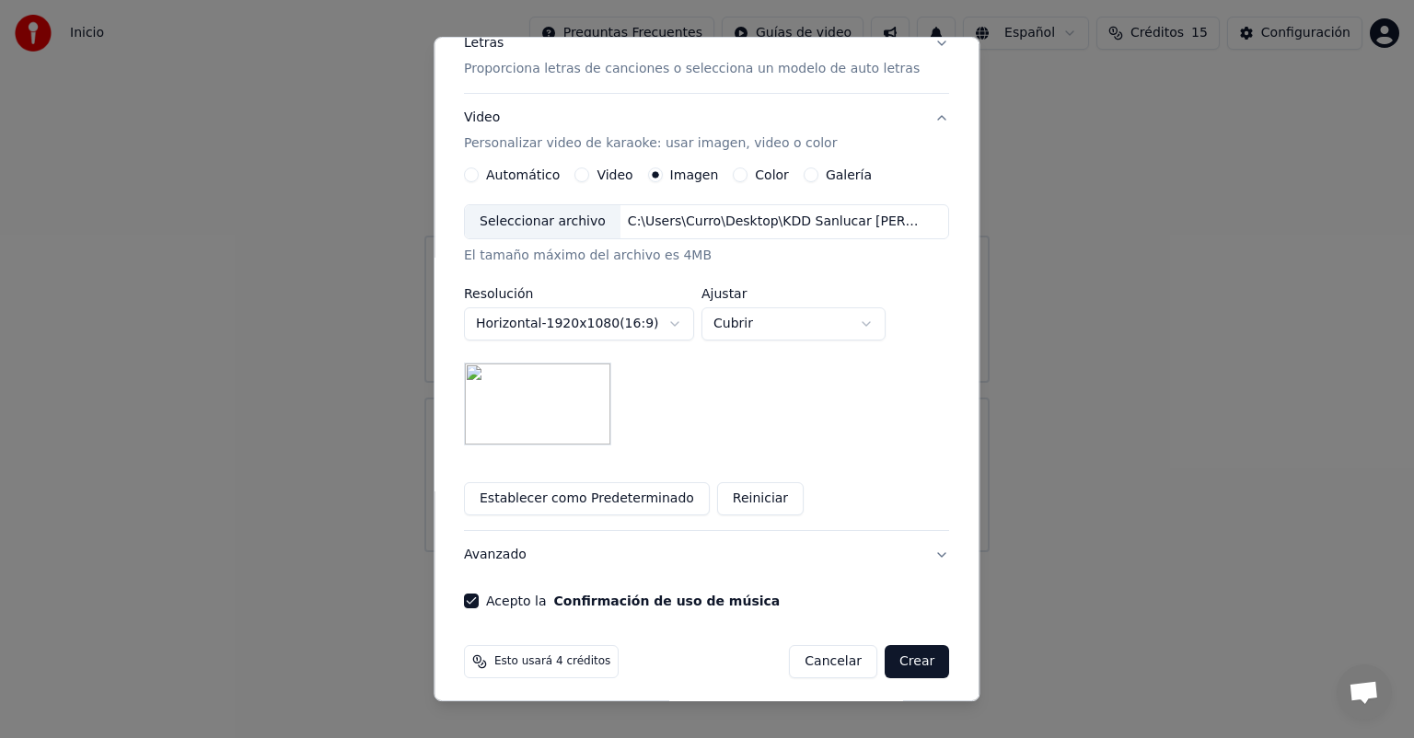
scroll to position [254, 0]
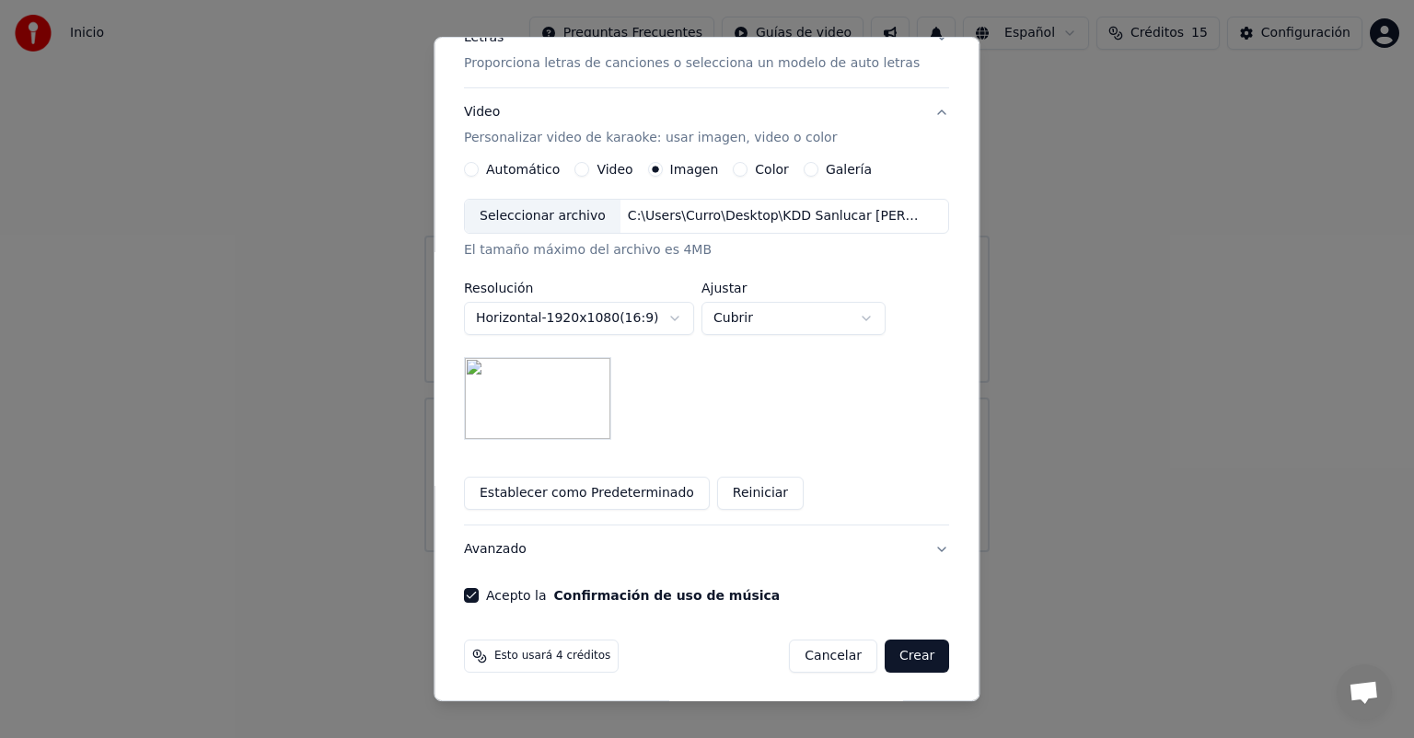
click at [886, 658] on button "Crear" at bounding box center [917, 656] width 64 height 33
